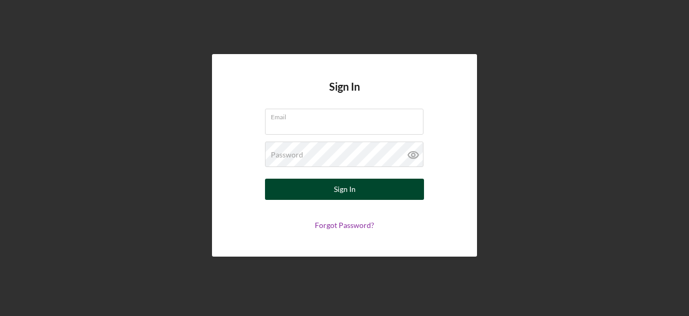
type input "[EMAIL_ADDRESS][DOMAIN_NAME]"
click at [288, 185] on button "Sign In" at bounding box center [344, 189] width 159 height 21
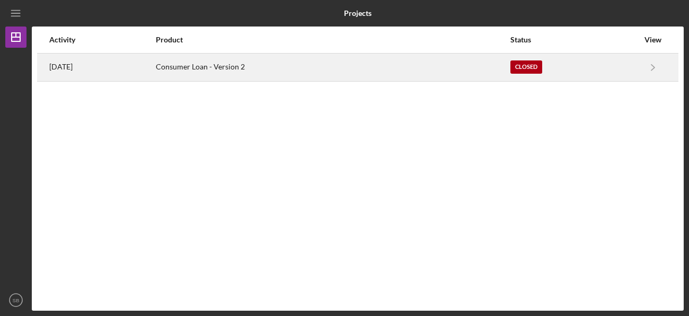
click at [317, 77] on div "Consumer Loan - Version 2" at bounding box center [332, 67] width 353 height 26
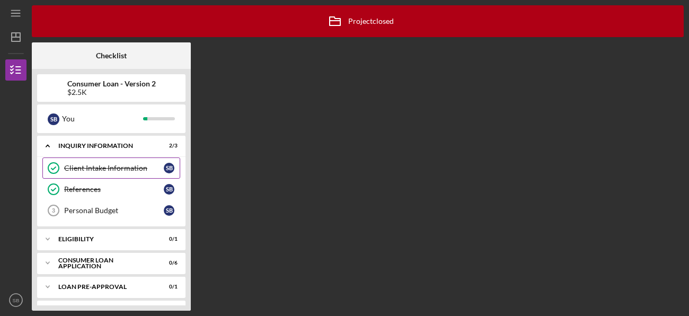
click at [140, 159] on link "Client Intake Information Client Intake Information S B" at bounding box center [111, 167] width 138 height 21
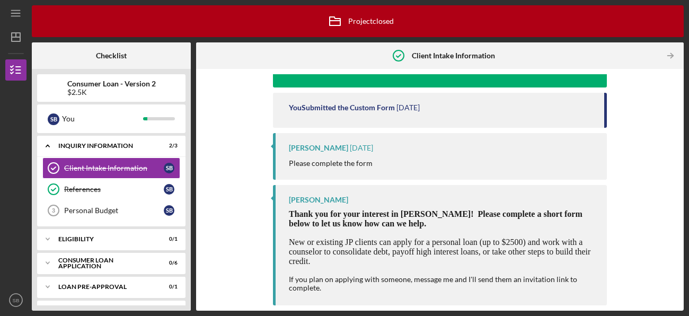
scroll to position [21, 0]
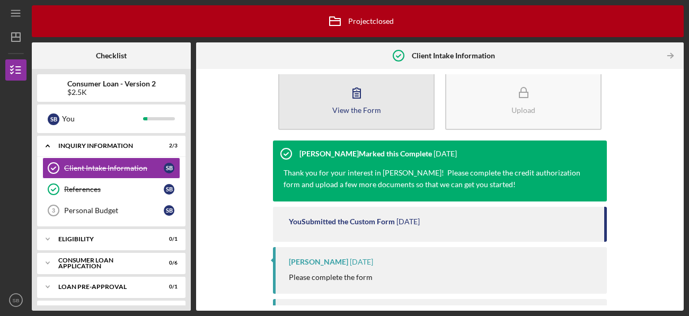
click at [363, 113] on button "View the Form Form" at bounding box center [356, 99] width 156 height 61
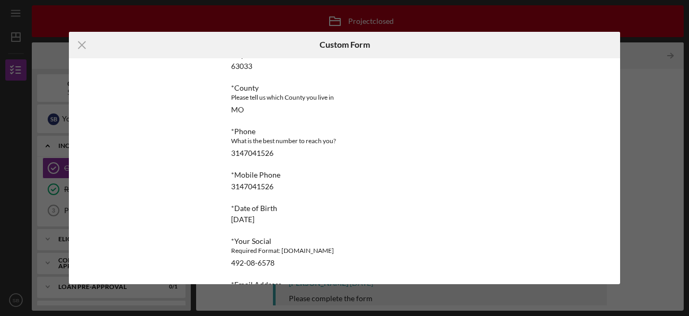
scroll to position [328, 0]
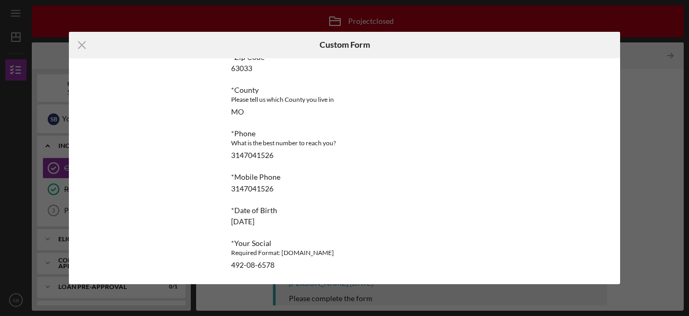
click at [75, 48] on icon "Icon/Menu Close" at bounding box center [82, 45] width 26 height 26
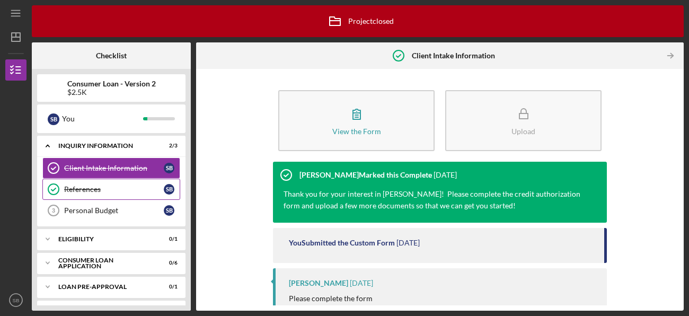
click at [86, 194] on link "References References S B" at bounding box center [111, 189] width 138 height 21
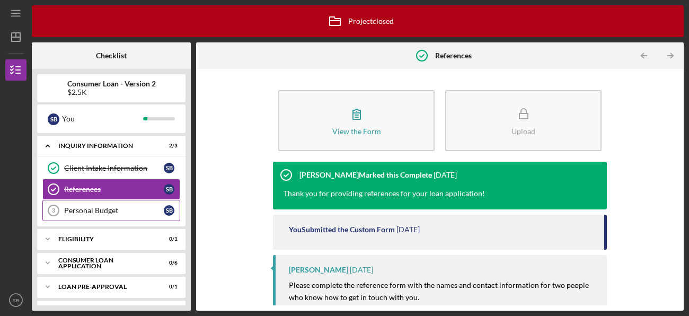
click at [88, 207] on link "Personal Budget 3 Personal Budget S B" at bounding box center [111, 210] width 138 height 21
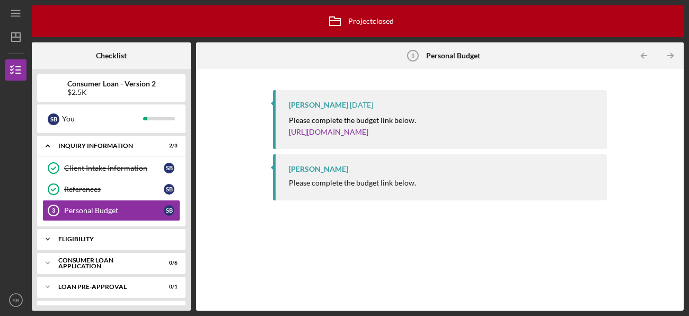
click at [97, 239] on div "Eligibility" at bounding box center [115, 239] width 114 height 6
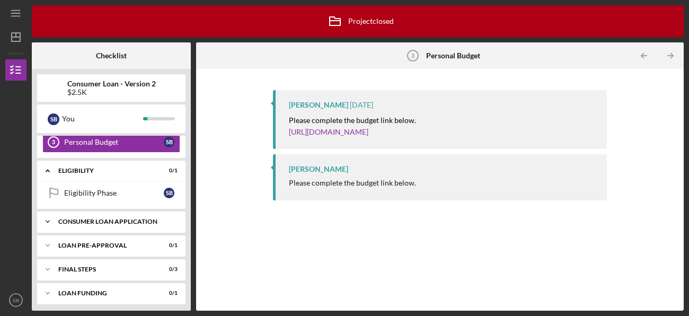
scroll to position [73, 0]
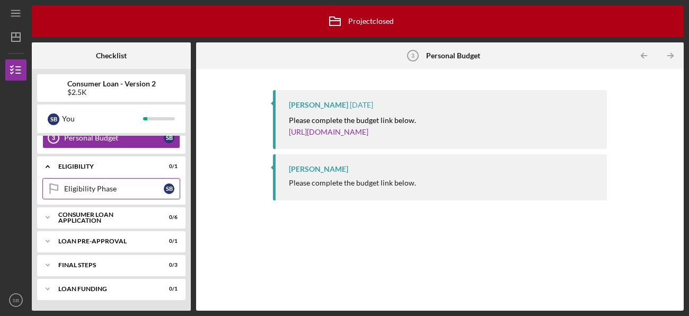
click at [93, 191] on div "Eligibility Phase" at bounding box center [114, 188] width 100 height 8
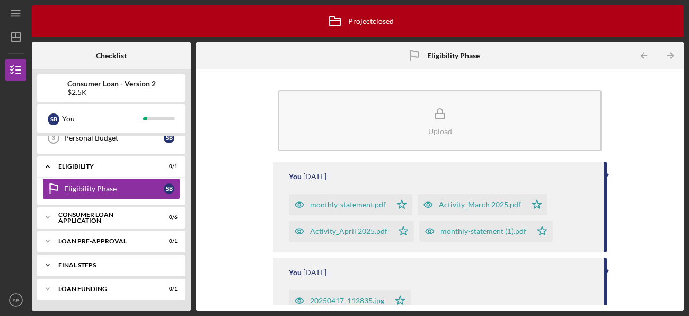
click at [72, 263] on div "FINAL STEPS" at bounding box center [115, 265] width 114 height 6
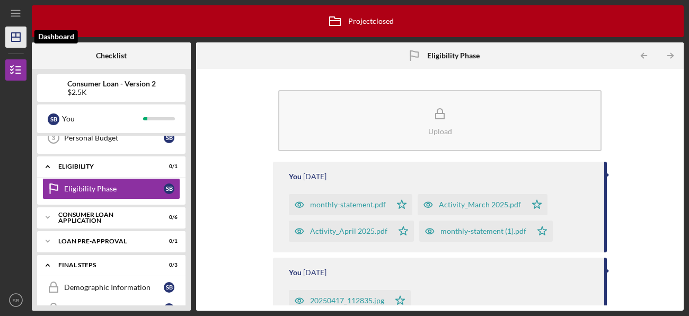
click at [12, 41] on polygon "button" at bounding box center [16, 37] width 8 height 8
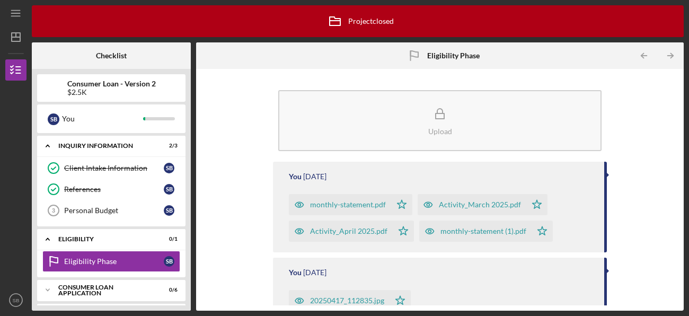
scroll to position [41, 0]
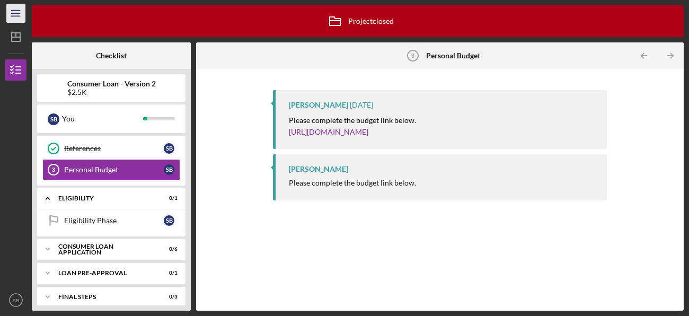
click at [19, 13] on line "button" at bounding box center [15, 13] width 8 height 0
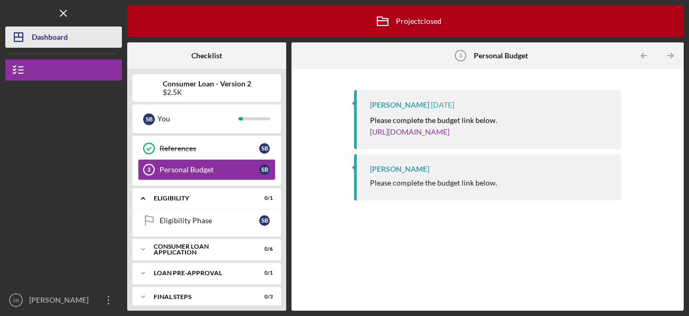
click at [43, 34] on div "Dashboard" at bounding box center [50, 38] width 36 height 24
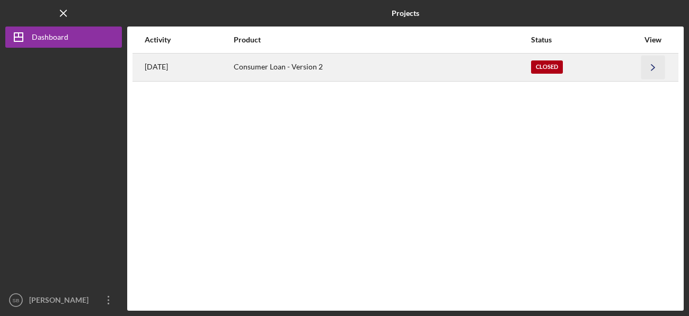
click at [656, 66] on icon "Icon/Navigate" at bounding box center [653, 67] width 24 height 24
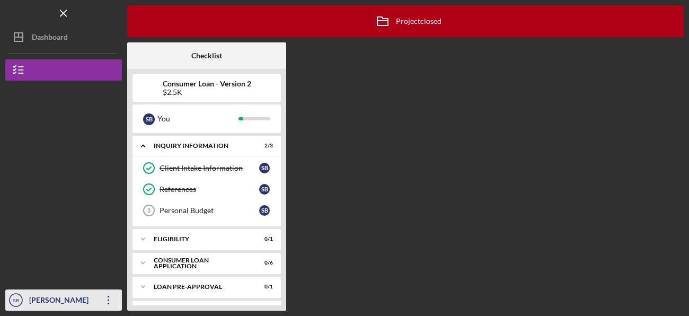
click at [103, 300] on icon "Icon/Overflow" at bounding box center [108, 300] width 26 height 26
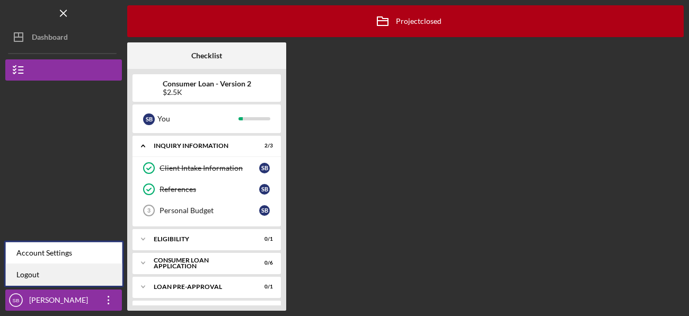
click at [63, 274] on link "Logout" at bounding box center [64, 275] width 117 height 22
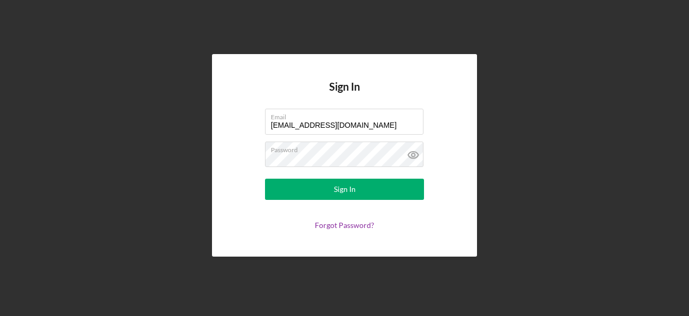
drag, startPoint x: 375, startPoint y: 125, endPoint x: 225, endPoint y: 129, distance: 150.5
click at [226, 129] on div "Sign In Email [EMAIL_ADDRESS][DOMAIN_NAME] Password Sign In Forgot Password?" at bounding box center [344, 155] width 265 height 202
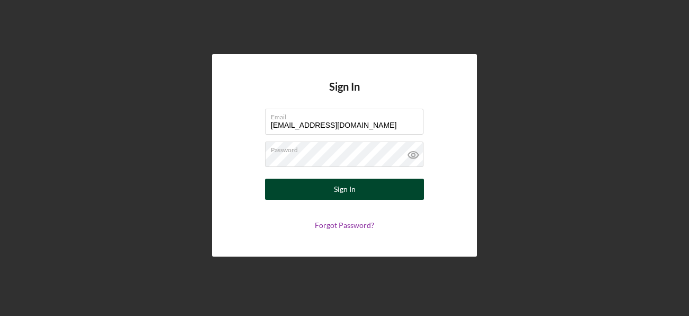
click at [318, 187] on button "Sign In" at bounding box center [344, 189] width 159 height 21
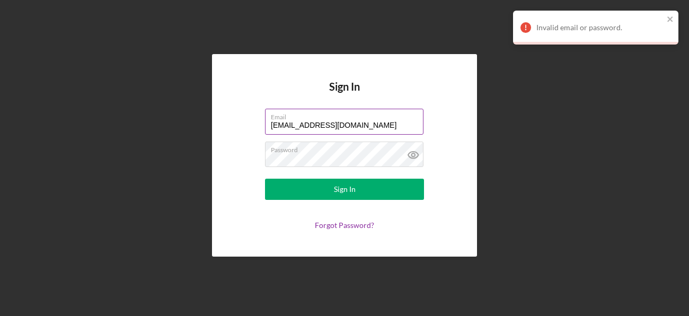
drag, startPoint x: 371, startPoint y: 129, endPoint x: 294, endPoint y: 126, distance: 76.9
click at [294, 126] on input "[EMAIL_ADDRESS][DOMAIN_NAME]" at bounding box center [344, 121] width 158 height 25
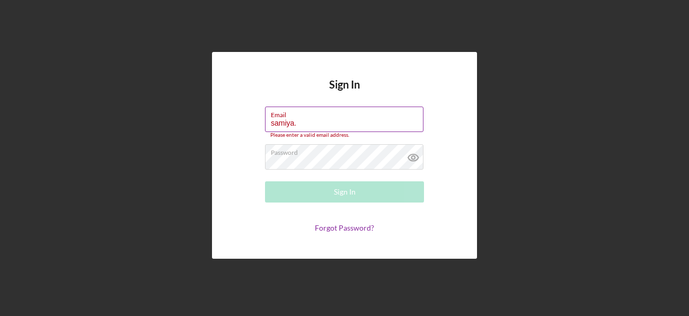
type input "[EMAIL_ADDRESS][DOMAIN_NAME]"
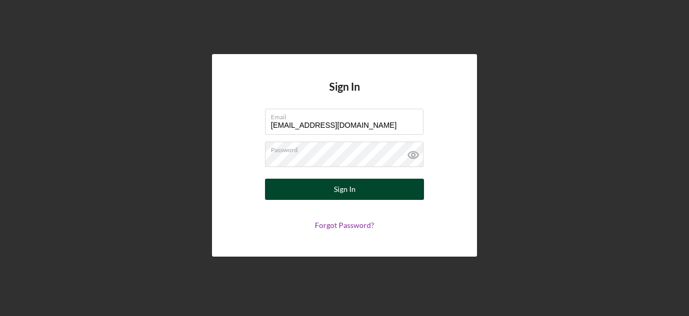
click at [340, 183] on div "Sign In" at bounding box center [345, 189] width 22 height 21
